Goal: Communication & Community: Share content

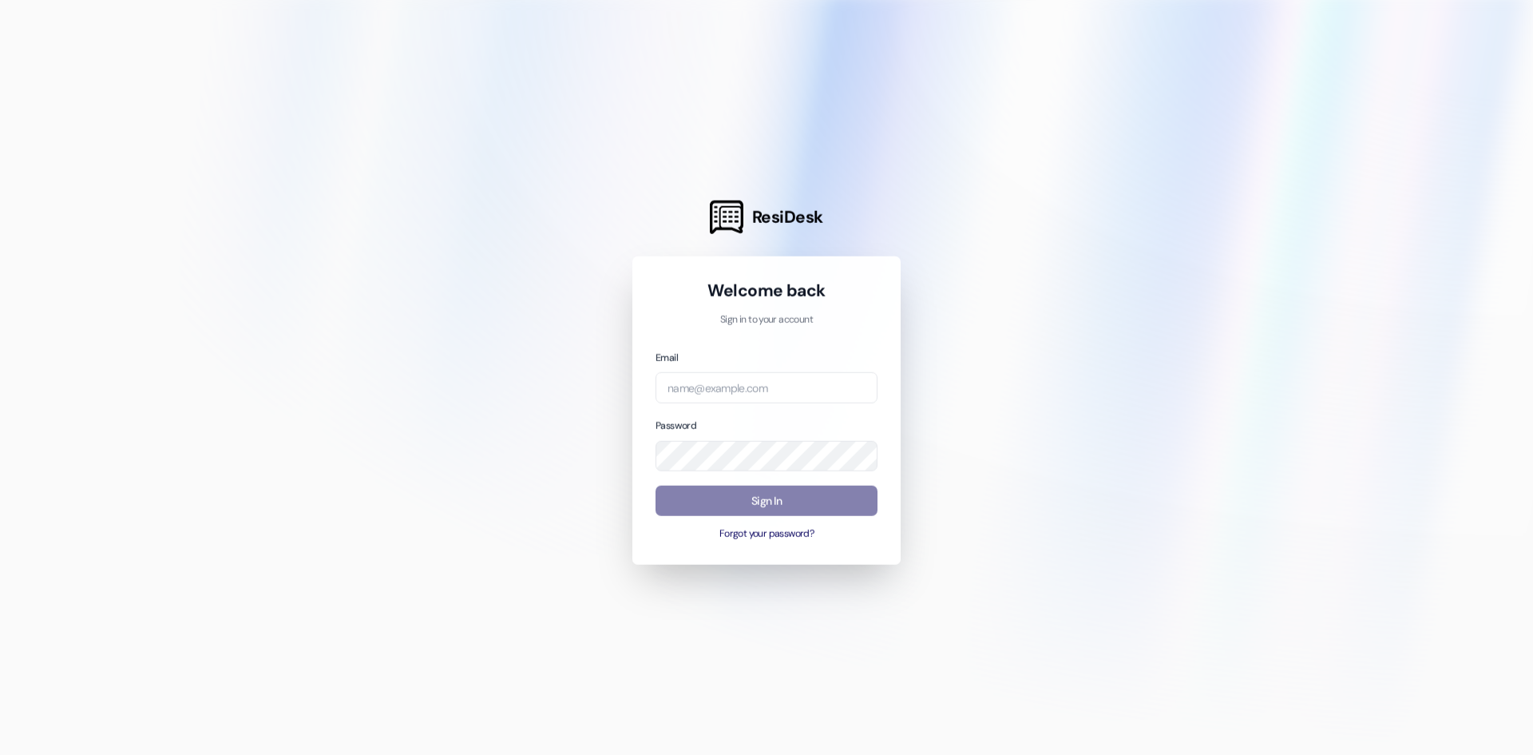
click at [319, 3] on div at bounding box center [766, 377] width 1533 height 755
type input "[PERSON_NAME][EMAIL_ADDRESS][DOMAIN_NAME]"
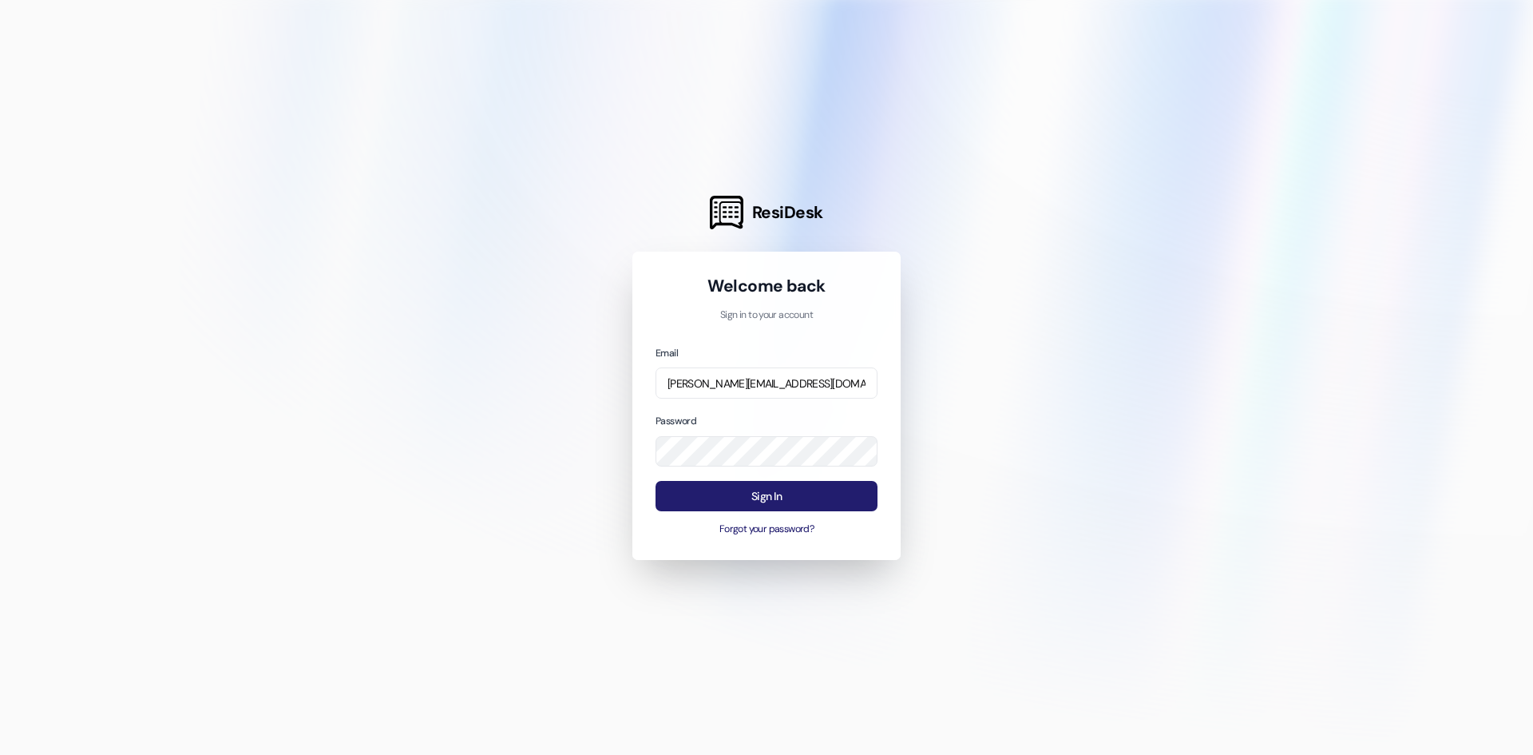
click at [720, 501] on button "Sign In" at bounding box center [767, 496] width 222 height 31
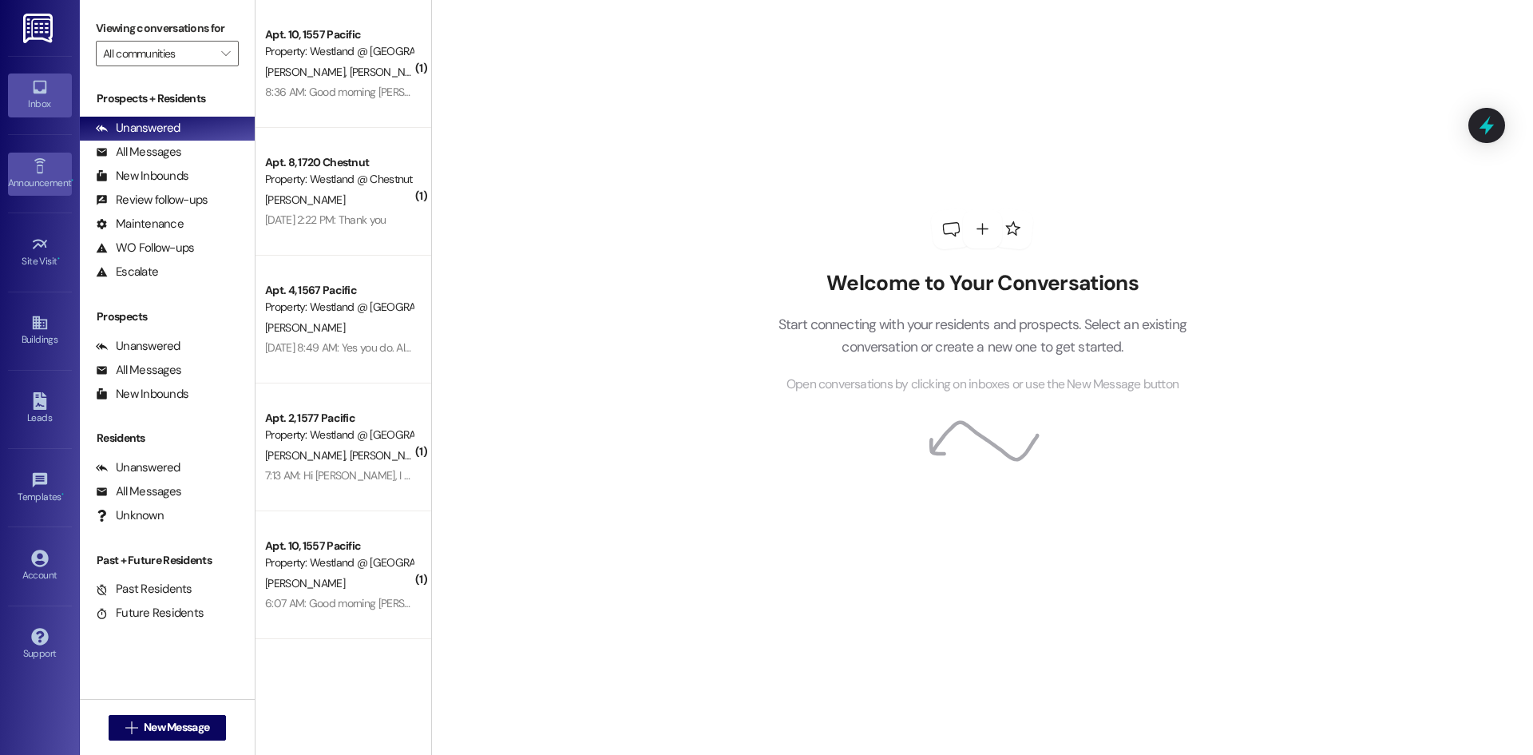
click at [42, 189] on div "Announcement •" at bounding box center [40, 183] width 80 height 16
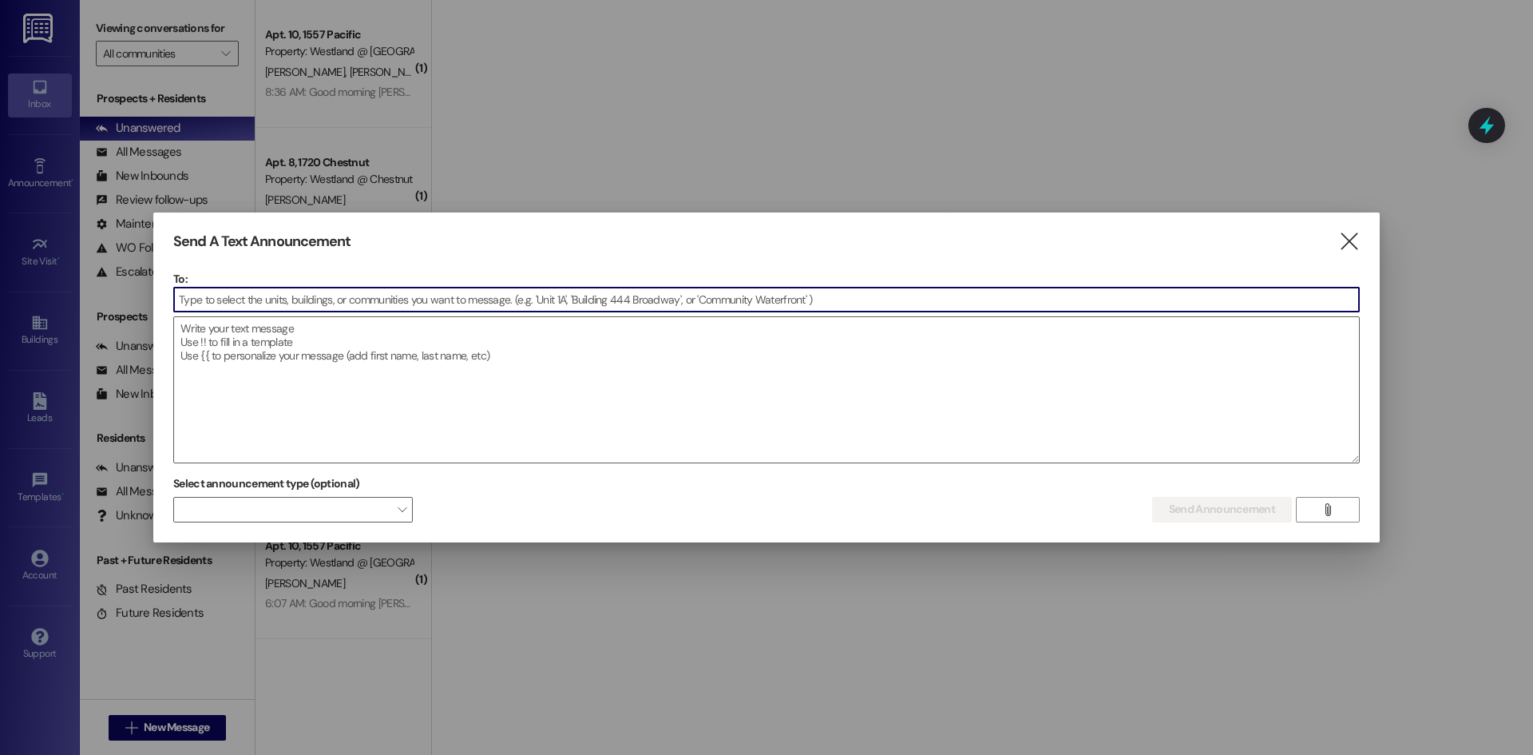
click at [323, 306] on input at bounding box center [766, 299] width 1185 height 24
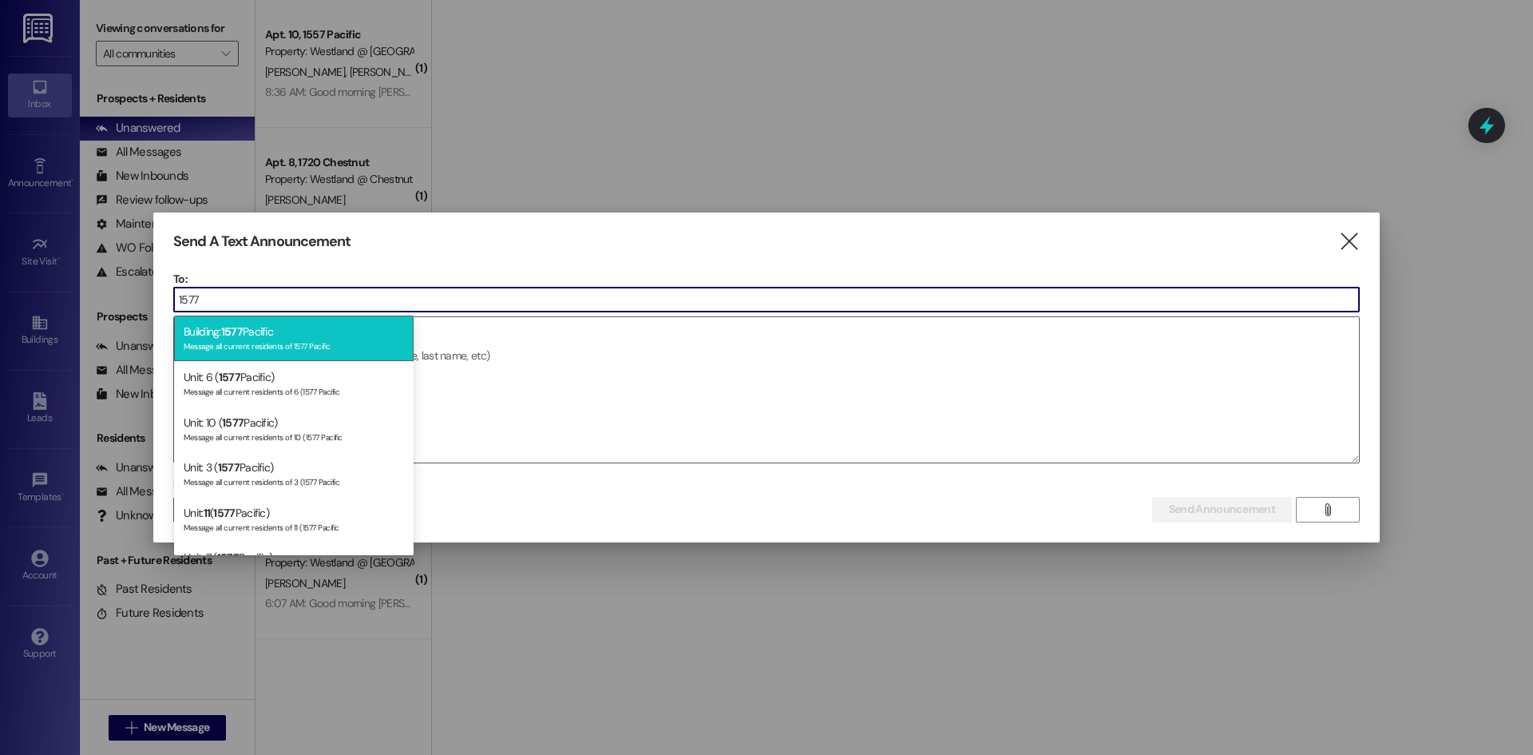
type input "1577"
click at [299, 347] on div "Message all current residents of 1577 Pacific" at bounding box center [294, 345] width 220 height 14
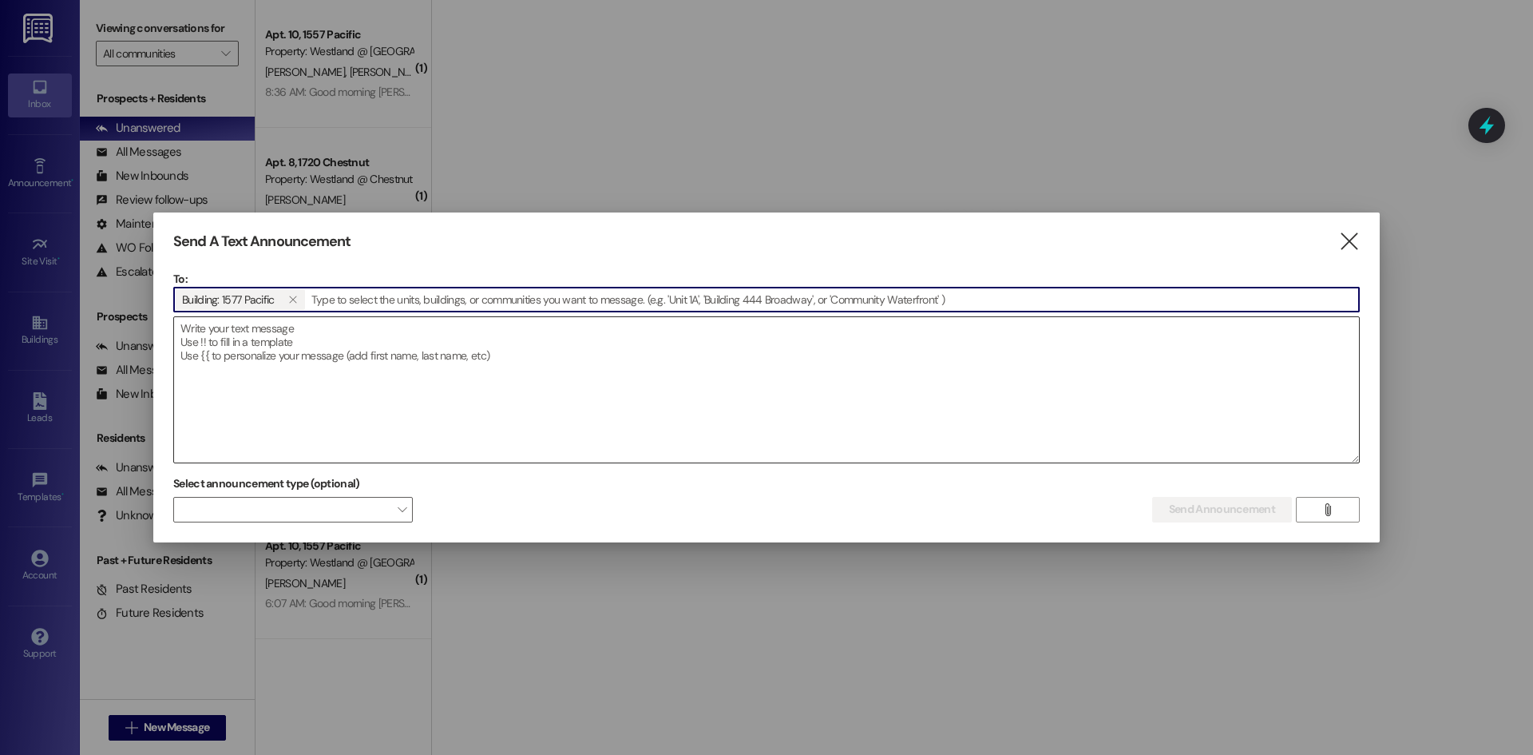
drag, startPoint x: 301, startPoint y: 374, endPoint x: 311, endPoint y: 365, distance: 13.6
click at [302, 374] on textarea at bounding box center [766, 389] width 1185 height 145
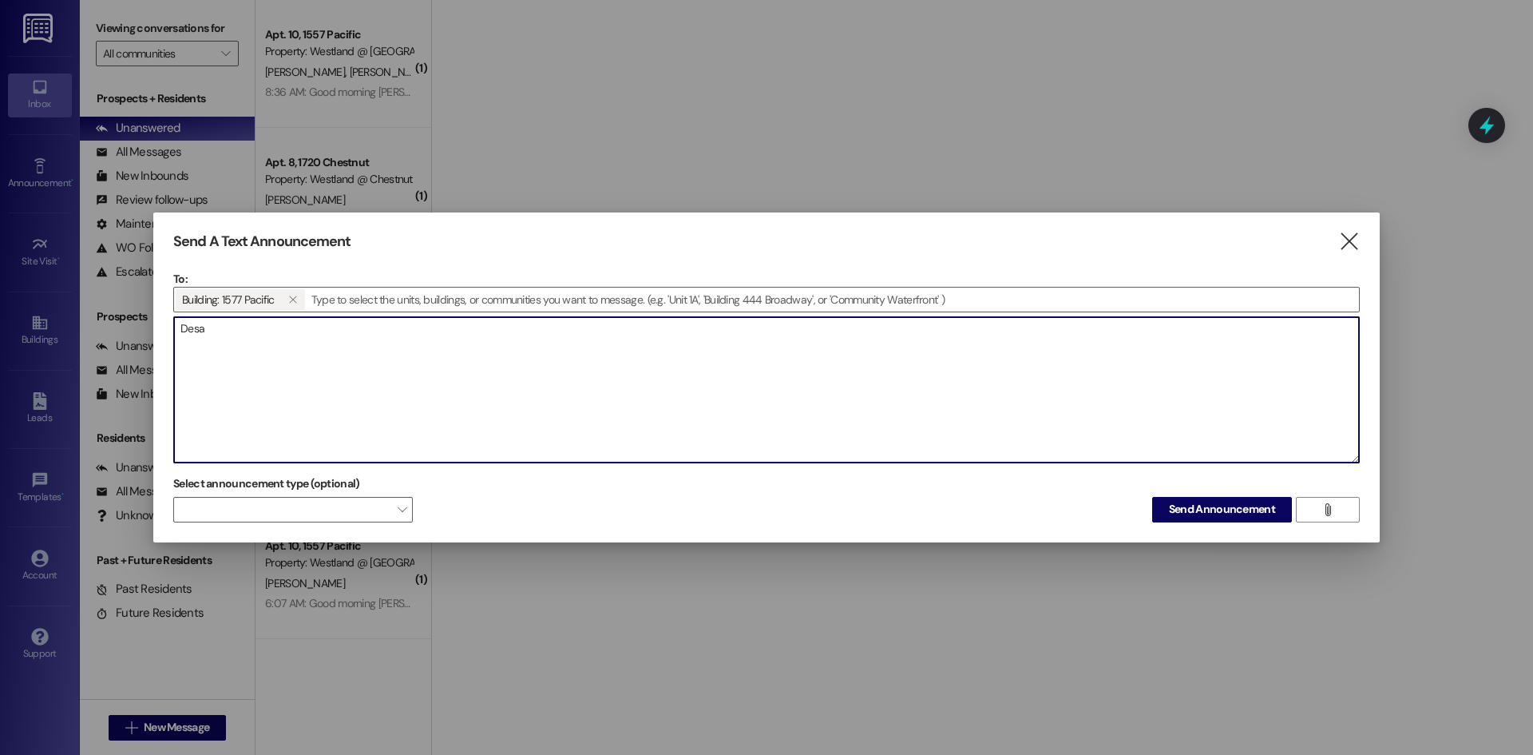
type textarea "Desar"
click at [201, 354] on textarea "Dear residents:" at bounding box center [766, 389] width 1185 height 145
click at [281, 333] on textarea "Dear residents:" at bounding box center [766, 389] width 1185 height 145
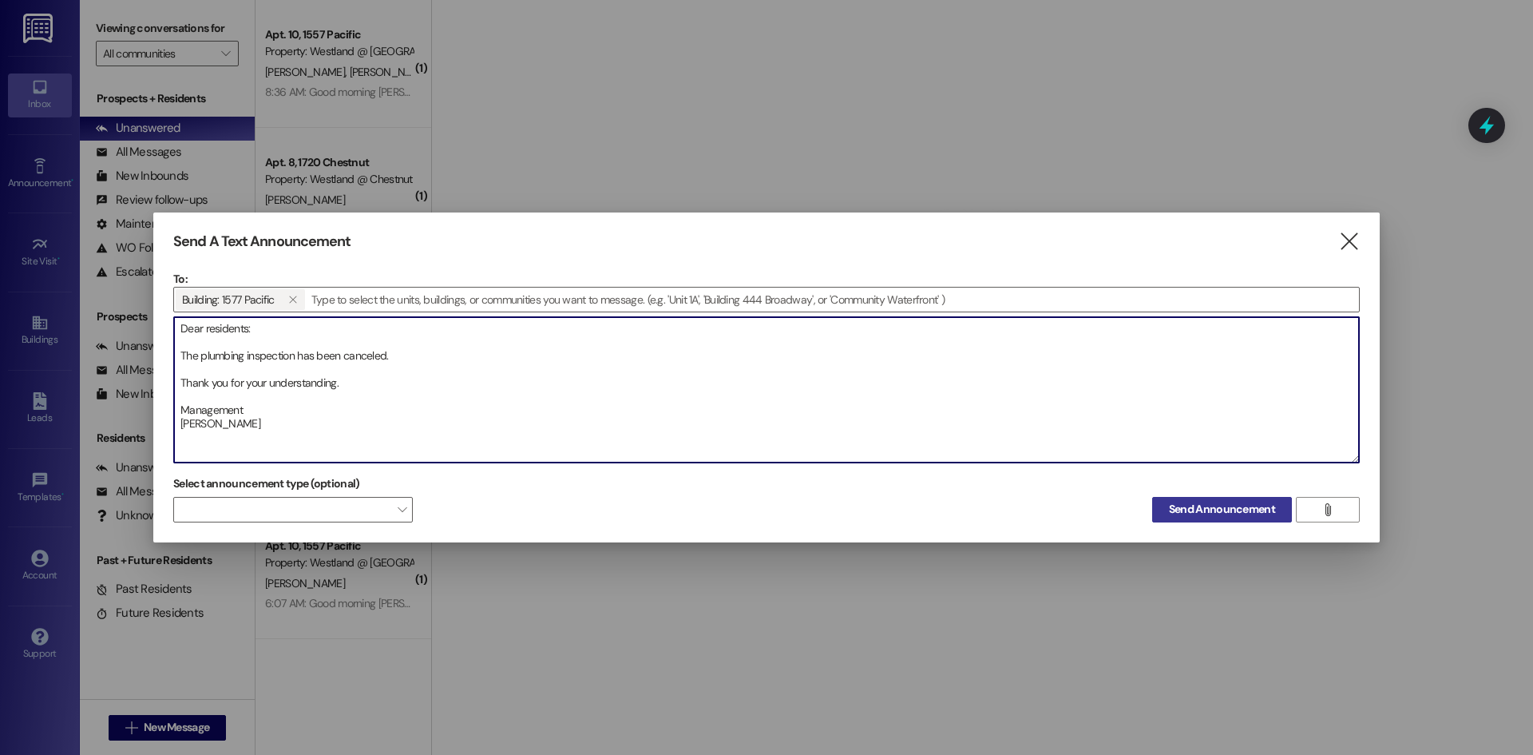
type textarea "Dear residents: The plumbing inspection has been canceled. Thank you for your u…"
click at [1229, 511] on span "Send Announcement" at bounding box center [1222, 509] width 106 height 17
